Goal: Navigation & Orientation: Find specific page/section

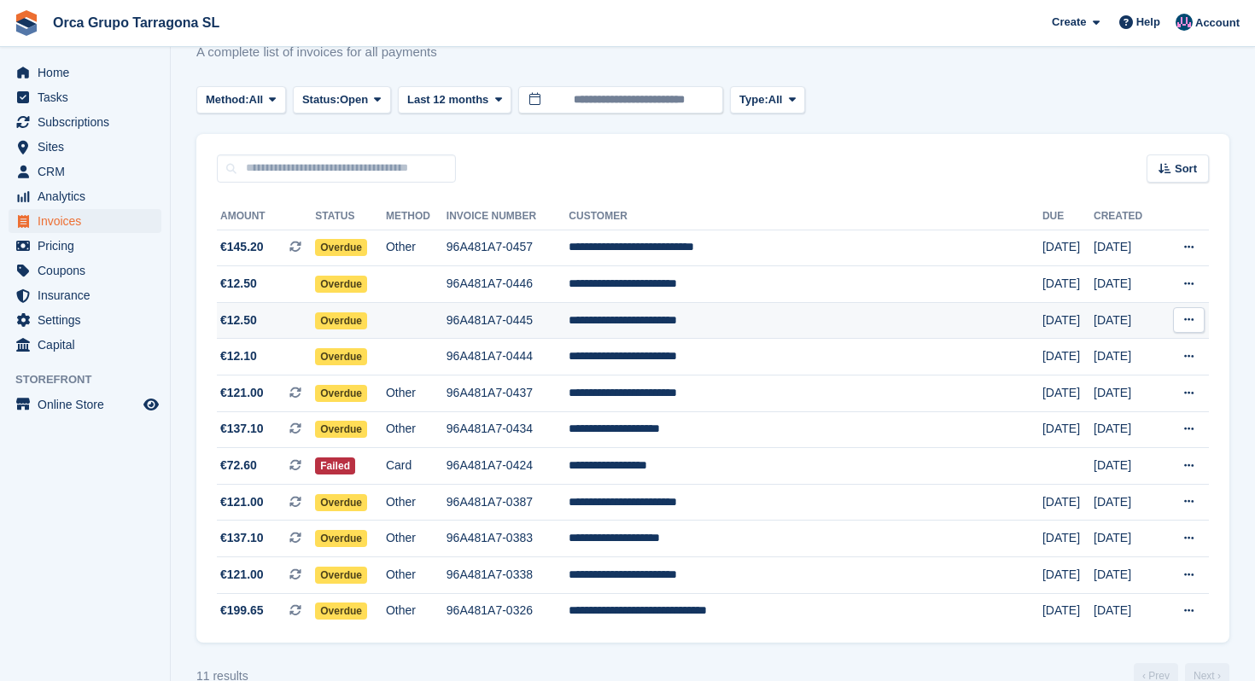
scroll to position [90, 0]
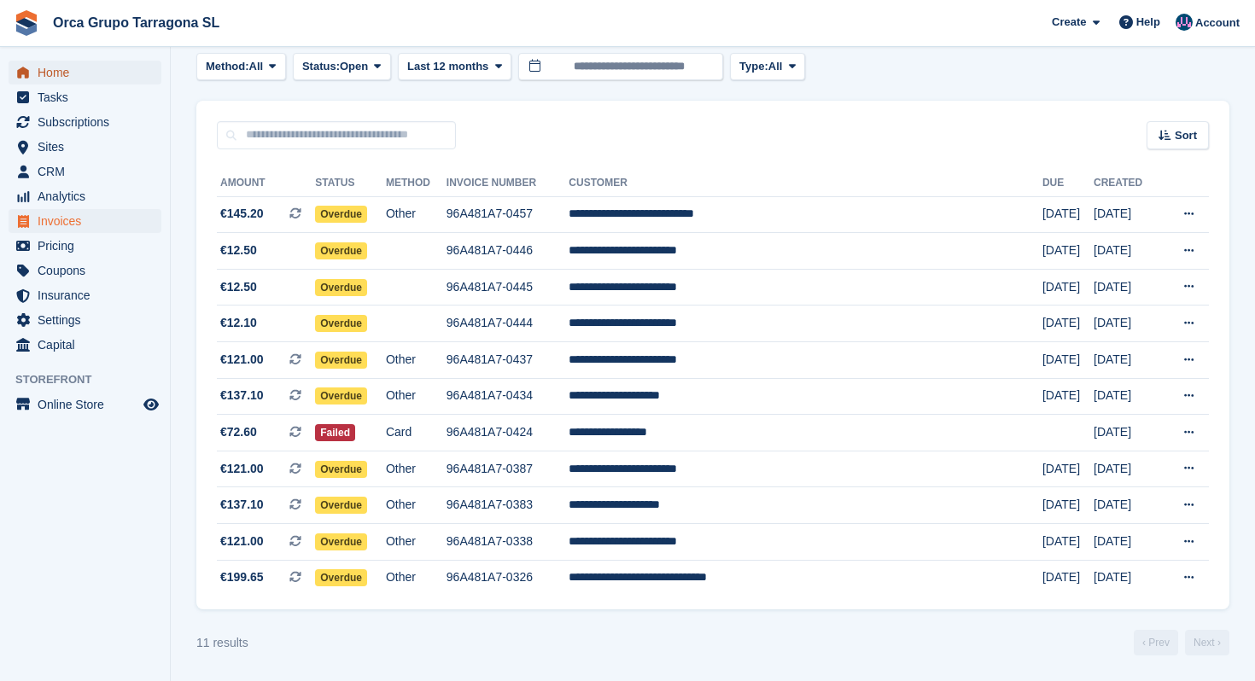
click at [59, 76] on span "Home" at bounding box center [89, 73] width 102 height 24
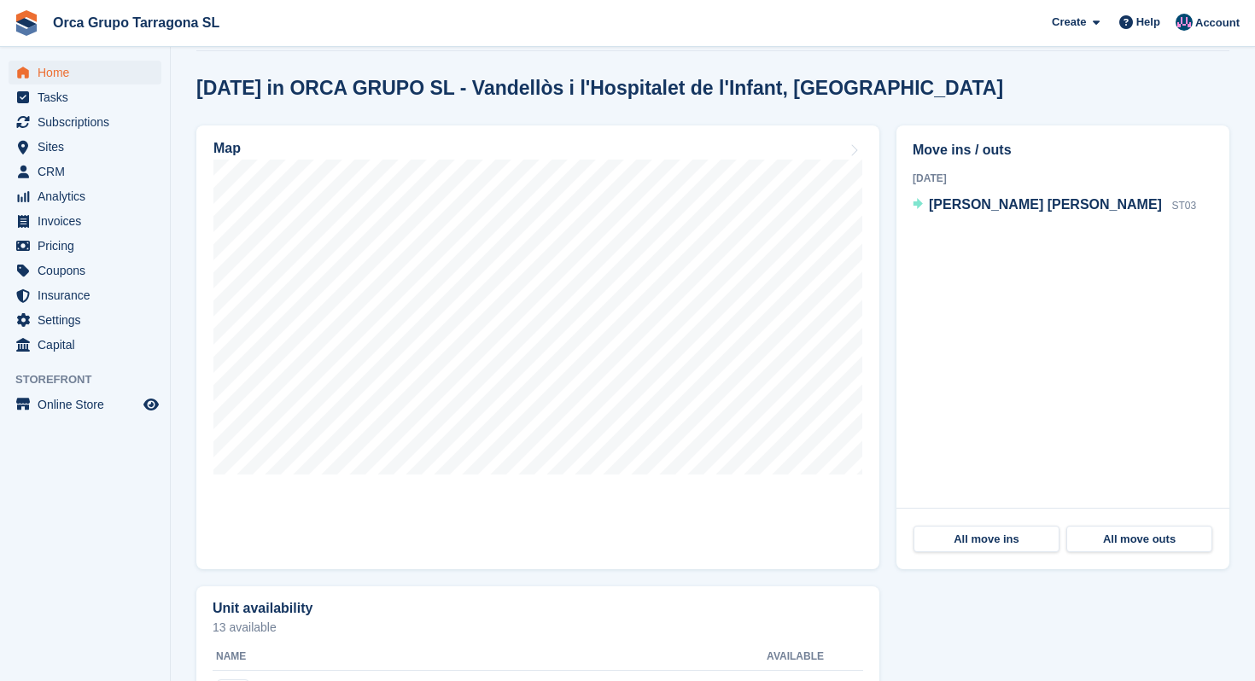
scroll to position [443, 0]
